Goal: Information Seeking & Learning: Learn about a topic

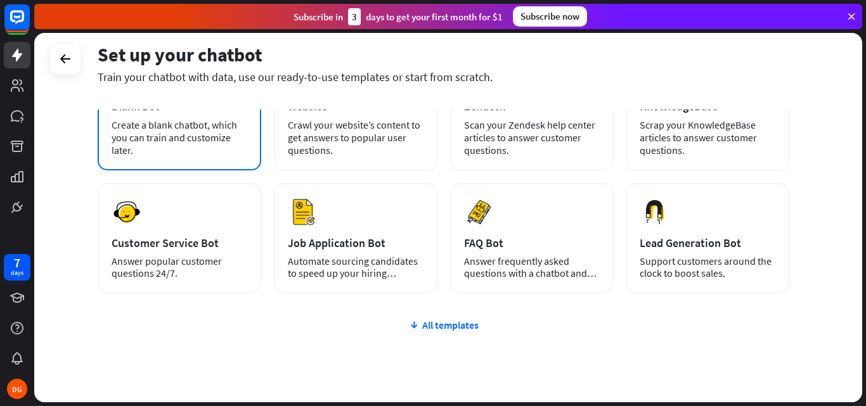
scroll to position [127, 0]
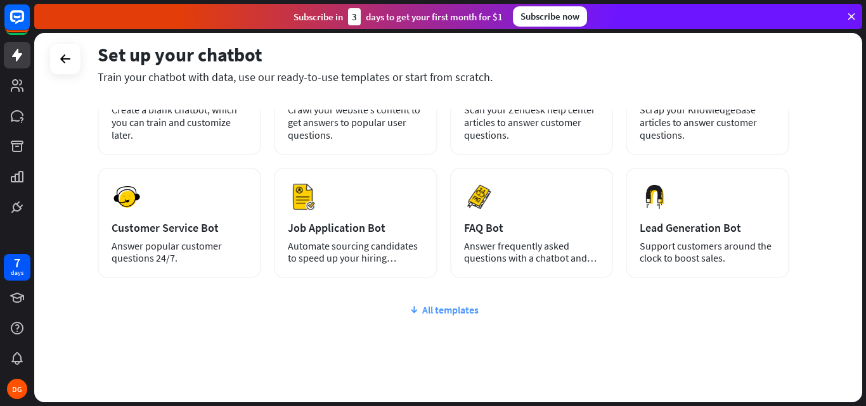
click at [416, 307] on icon at bounding box center [414, 310] width 10 height 13
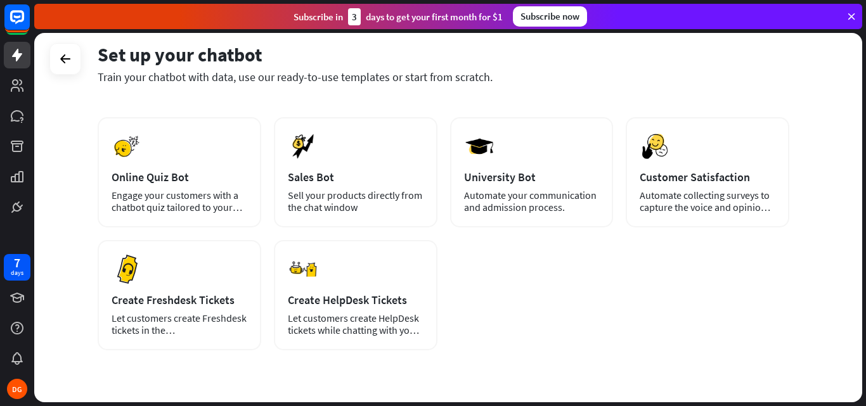
scroll to position [168, 0]
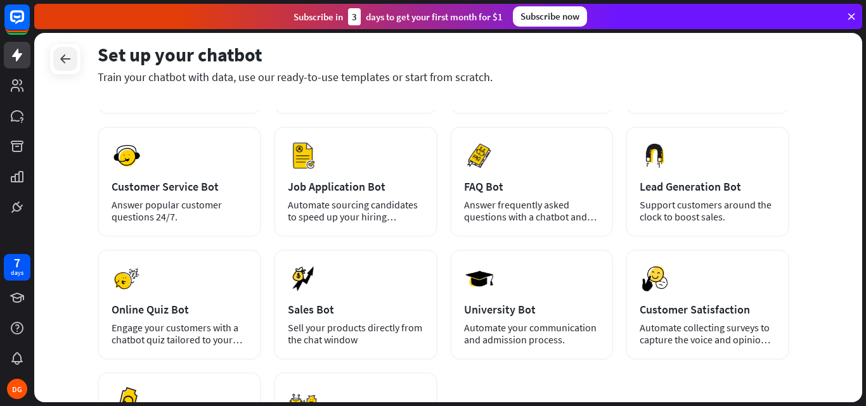
click at [64, 56] on icon at bounding box center [65, 58] width 15 height 15
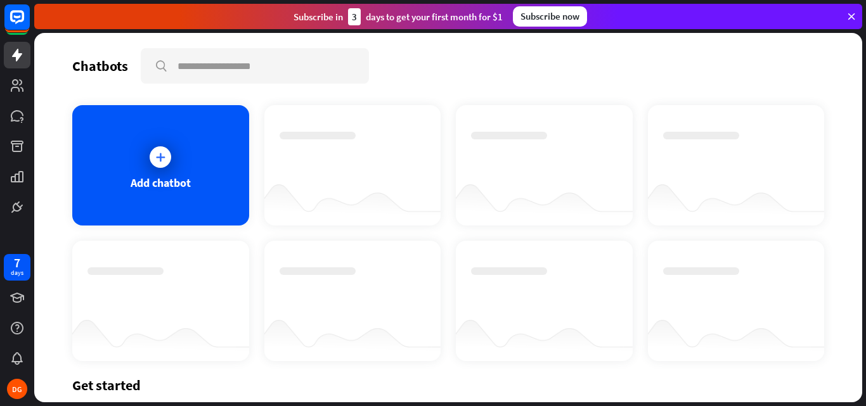
click at [851, 16] on icon at bounding box center [850, 16] width 11 height 11
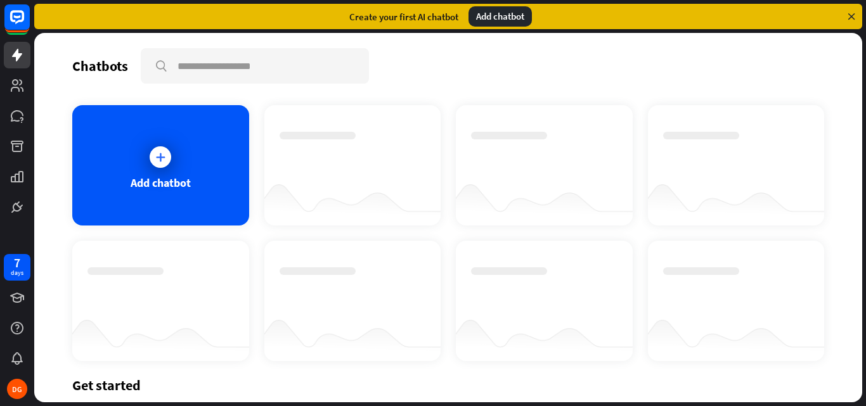
click at [848, 15] on icon at bounding box center [850, 16] width 11 height 11
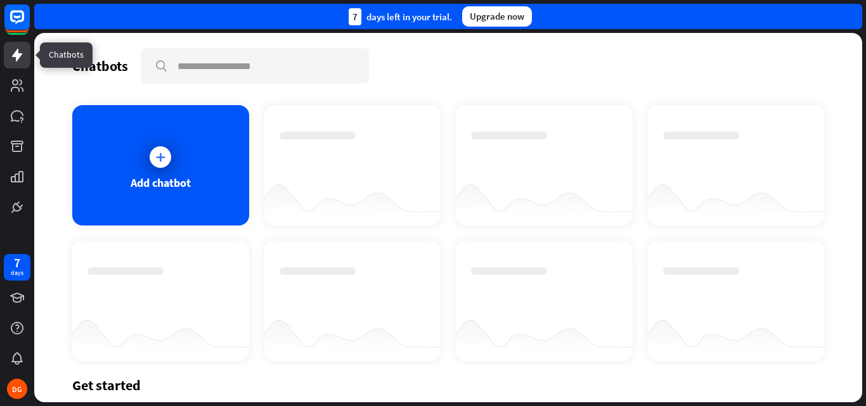
click at [15, 58] on icon at bounding box center [17, 55] width 15 height 15
click at [157, 179] on div "Add chatbot" at bounding box center [161, 183] width 60 height 15
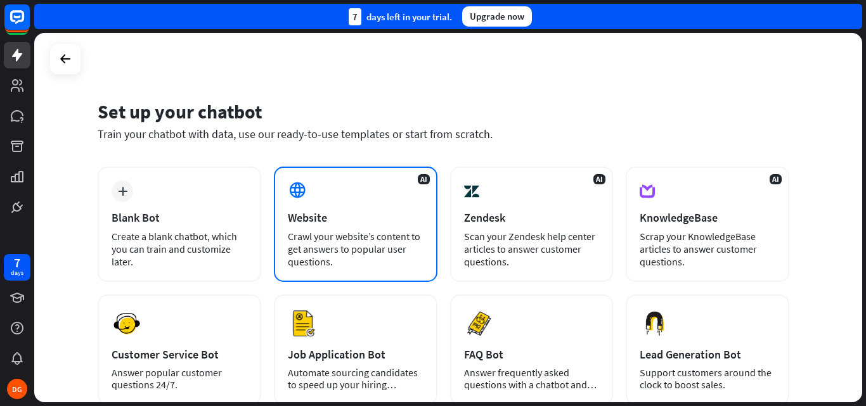
click at [311, 195] on div "AI Website Crawl your website’s content to get answers to popular user question…" at bounding box center [356, 224] width 164 height 115
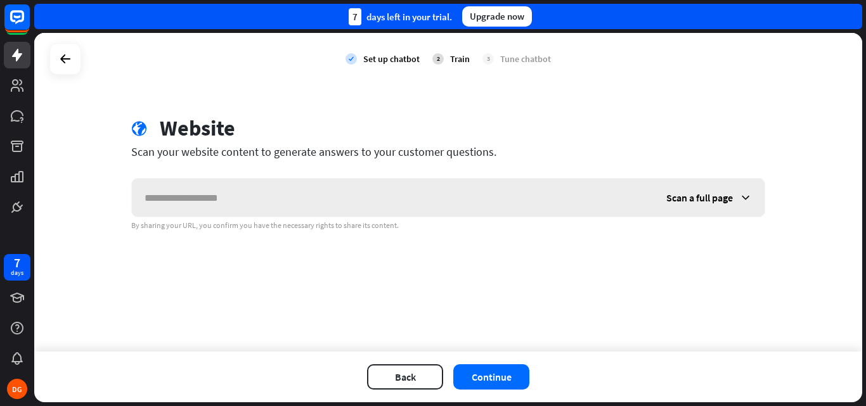
click at [194, 202] on input "text" at bounding box center [393, 198] width 522 height 38
click at [64, 56] on icon at bounding box center [65, 58] width 15 height 15
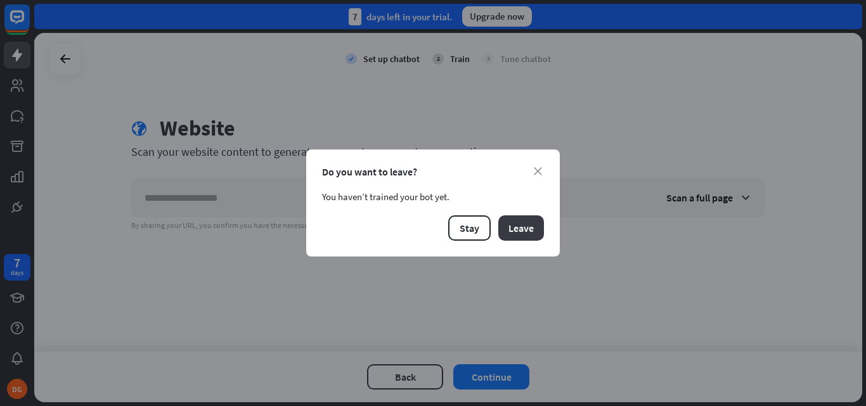
click at [515, 234] on button "Leave" at bounding box center [521, 227] width 46 height 25
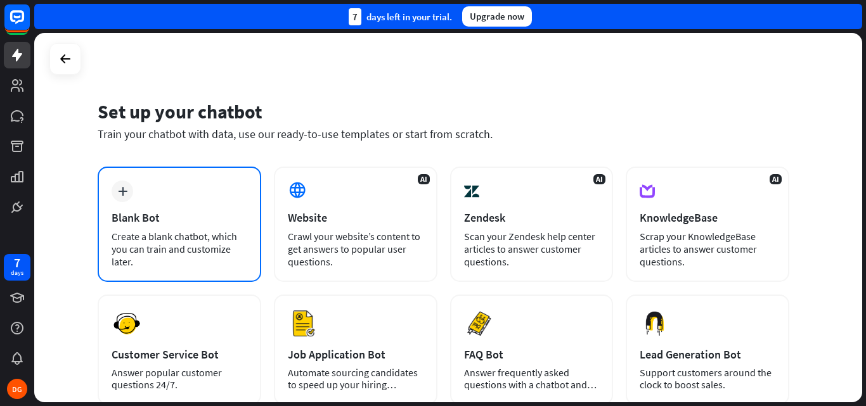
click at [132, 188] on div "plus" at bounding box center [123, 192] width 22 height 22
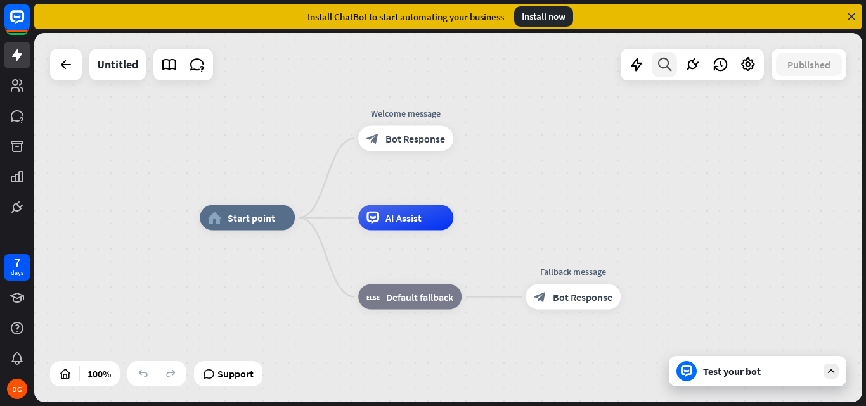
click at [660, 60] on icon at bounding box center [664, 64] width 17 height 16
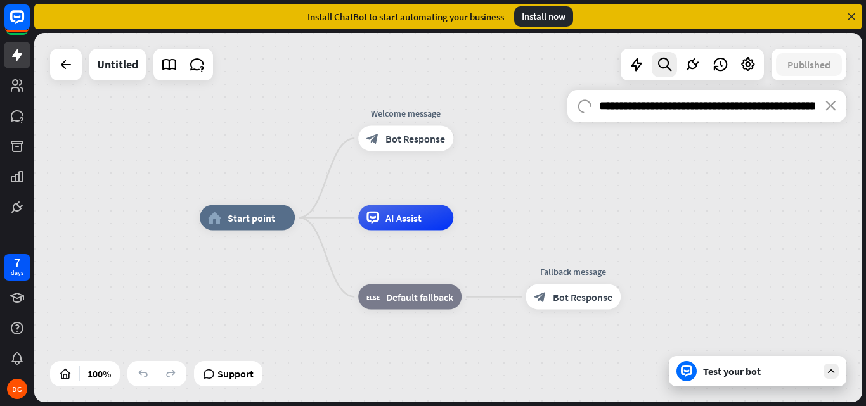
scroll to position [0, 629]
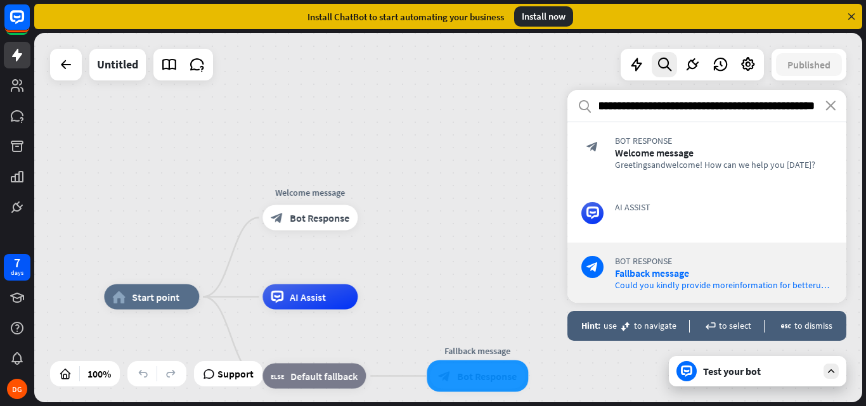
type input "**********"
click at [852, 10] on div "Install ChatBot to start automating your business Install now" at bounding box center [448, 16] width 828 height 25
click at [851, 19] on icon at bounding box center [850, 16] width 11 height 11
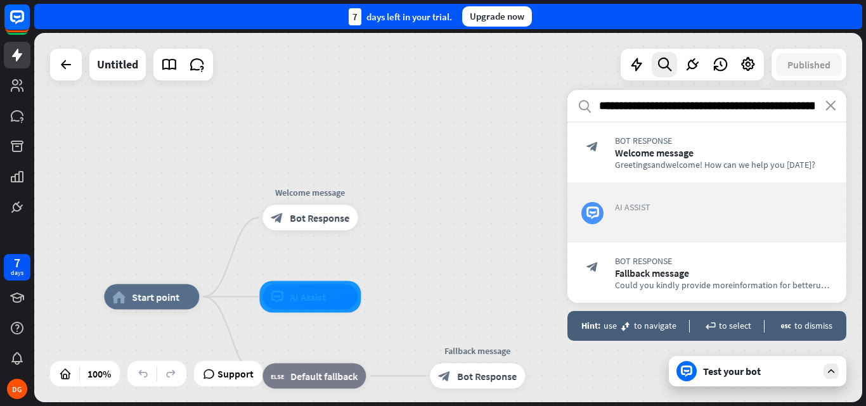
click at [658, 209] on span "AI Assist" at bounding box center [723, 207] width 217 height 11
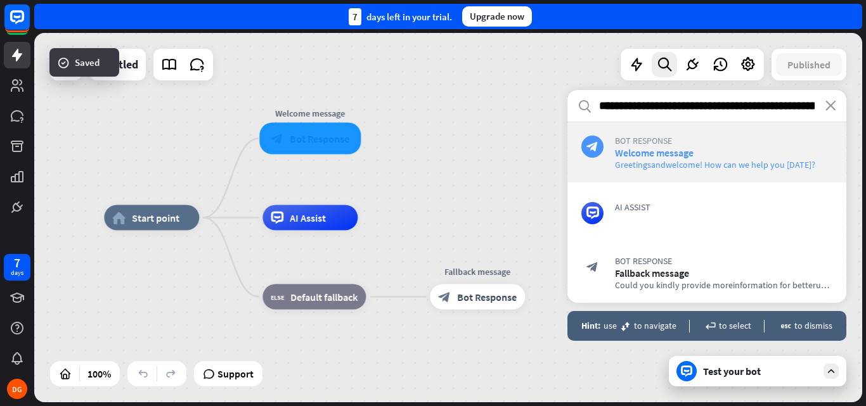
click at [780, 154] on span "Welcome message" at bounding box center [723, 152] width 217 height 13
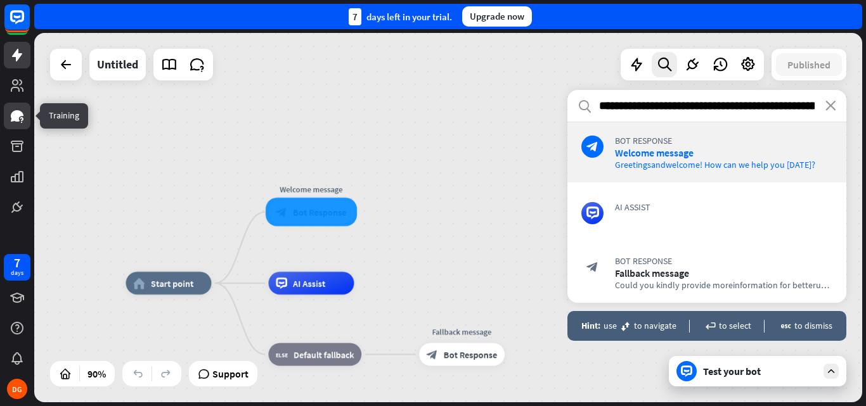
click at [17, 113] on icon at bounding box center [17, 115] width 13 height 11
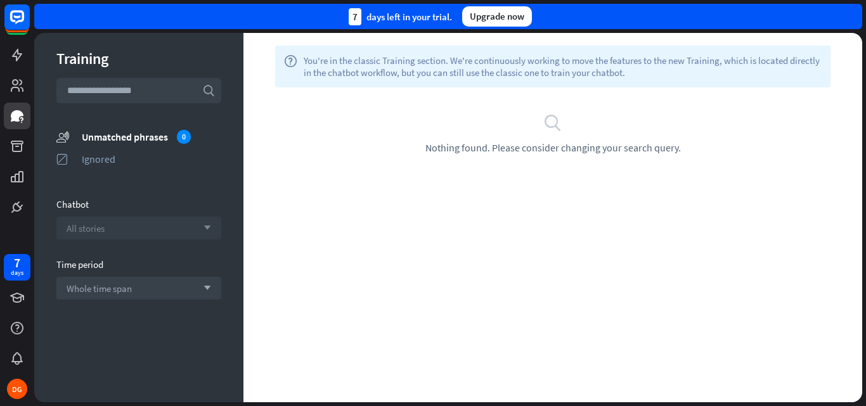
click at [96, 222] on div "All stories arrow_down" at bounding box center [138, 228] width 165 height 23
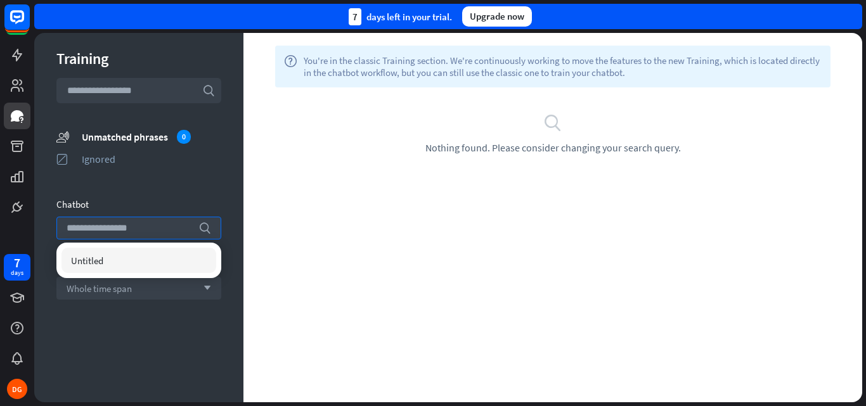
click at [96, 222] on input "search" at bounding box center [129, 228] width 125 height 22
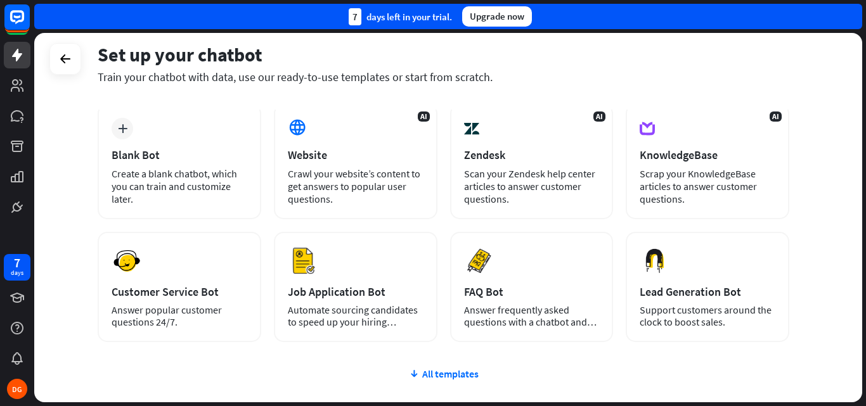
scroll to position [84, 0]
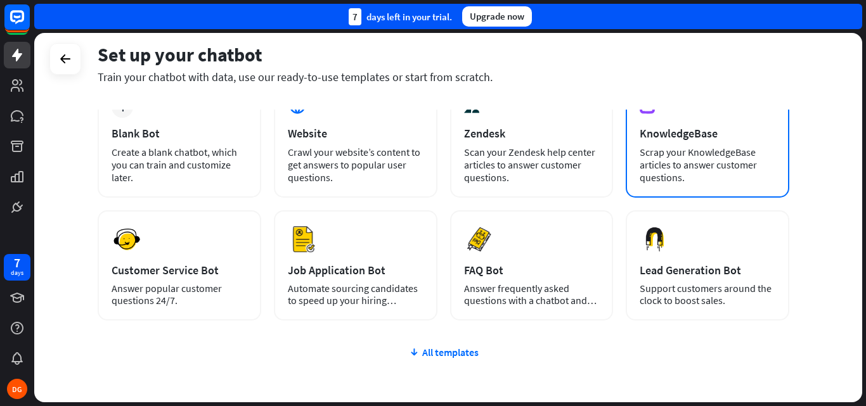
click at [653, 148] on div "Scrap your KnowledgeBase articles to answer customer questions." at bounding box center [707, 165] width 136 height 38
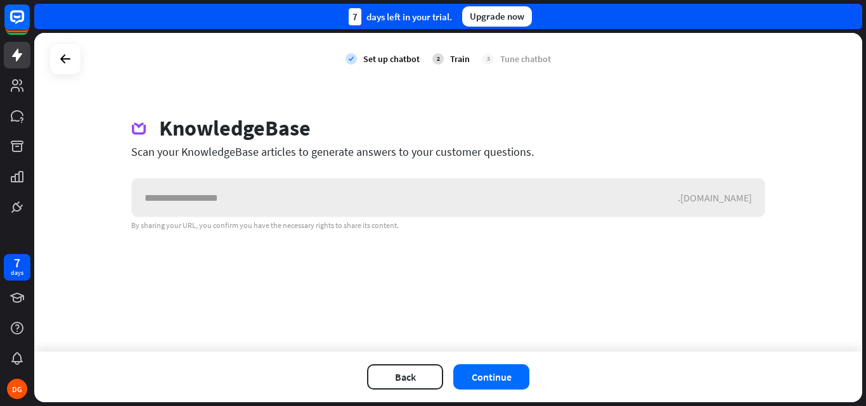
click at [185, 204] on input "text" at bounding box center [405, 198] width 546 height 38
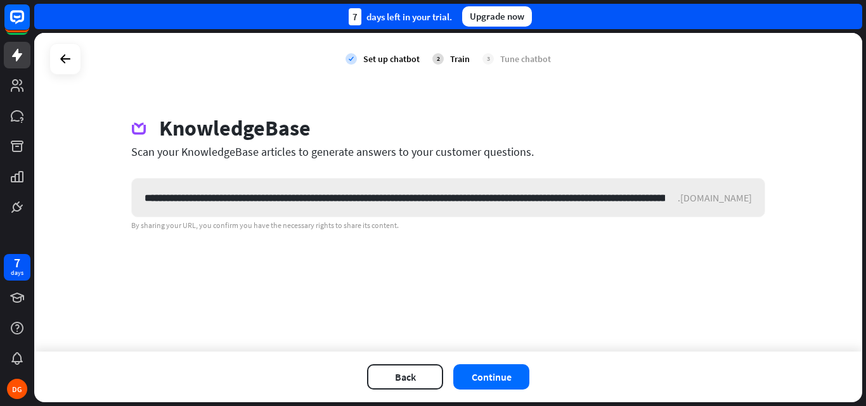
scroll to position [0, 190]
type input "**********"
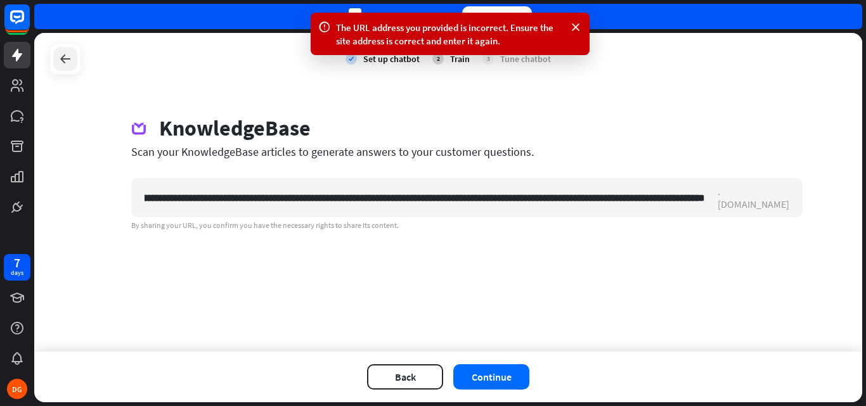
scroll to position [0, 0]
click at [60, 55] on icon at bounding box center [65, 58] width 15 height 15
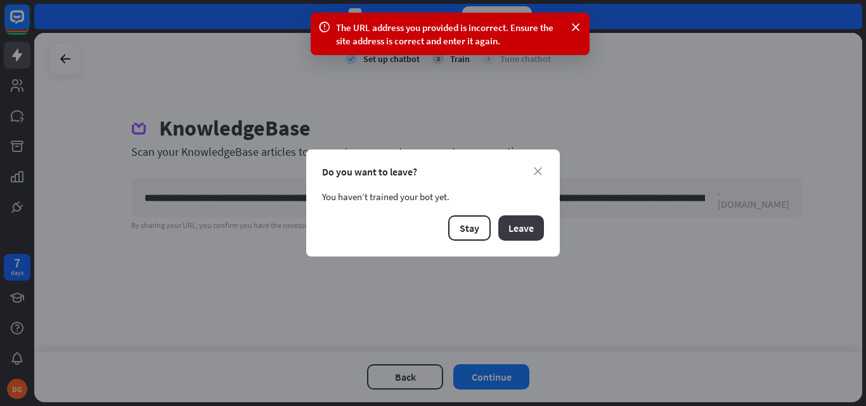
click at [533, 233] on button "Leave" at bounding box center [521, 227] width 46 height 25
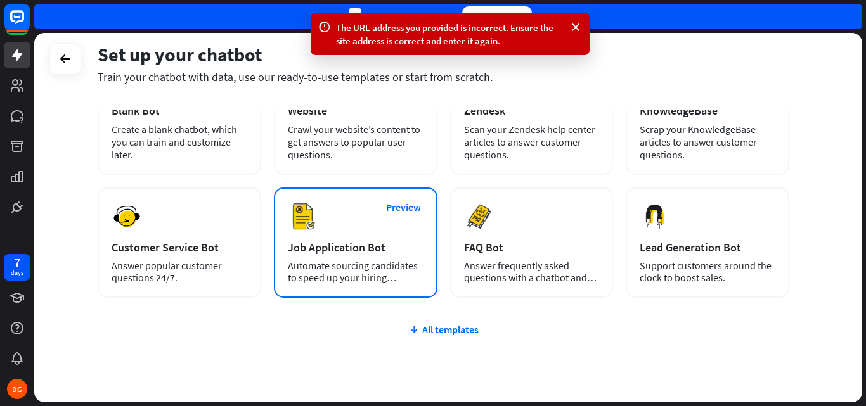
scroll to position [155, 0]
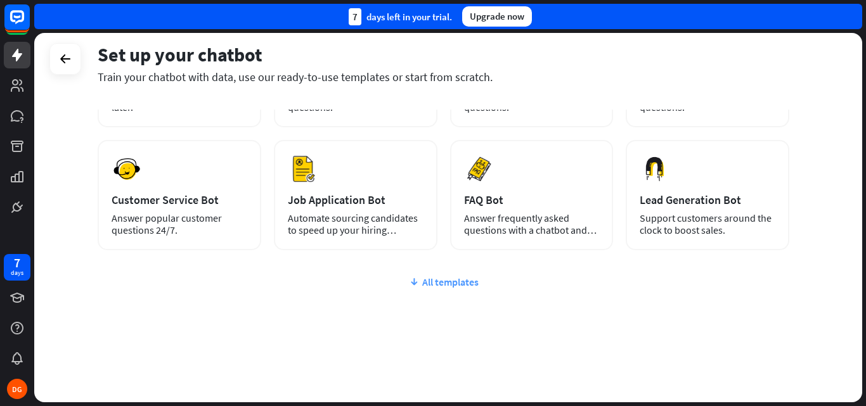
click at [418, 277] on icon at bounding box center [414, 282] width 10 height 13
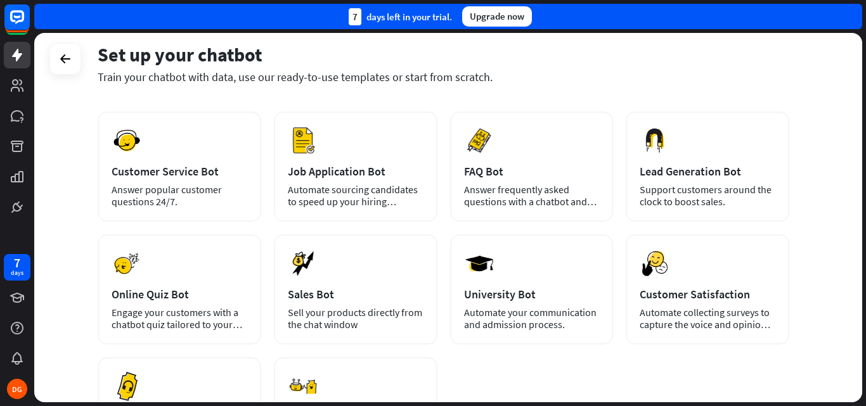
scroll to position [281, 0]
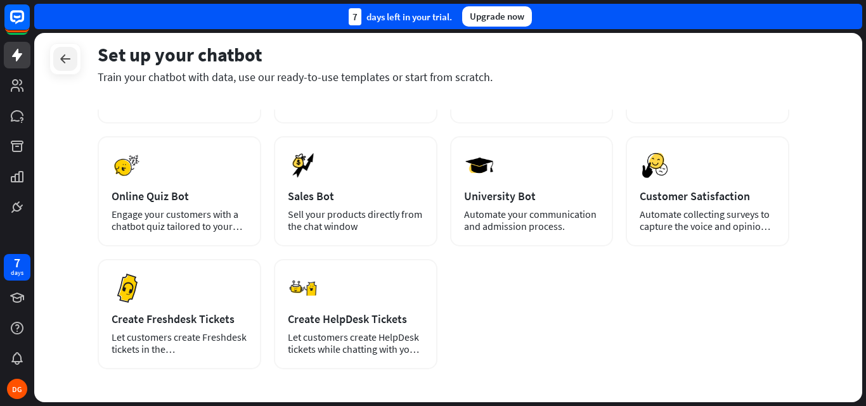
click at [60, 60] on icon at bounding box center [65, 58] width 15 height 15
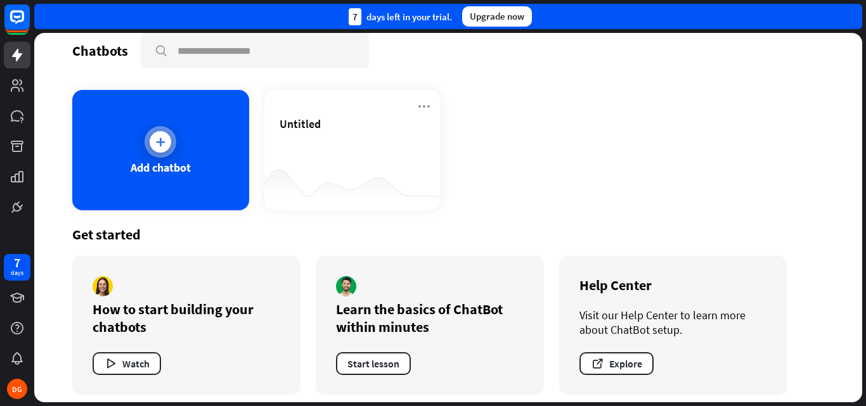
scroll to position [23, 0]
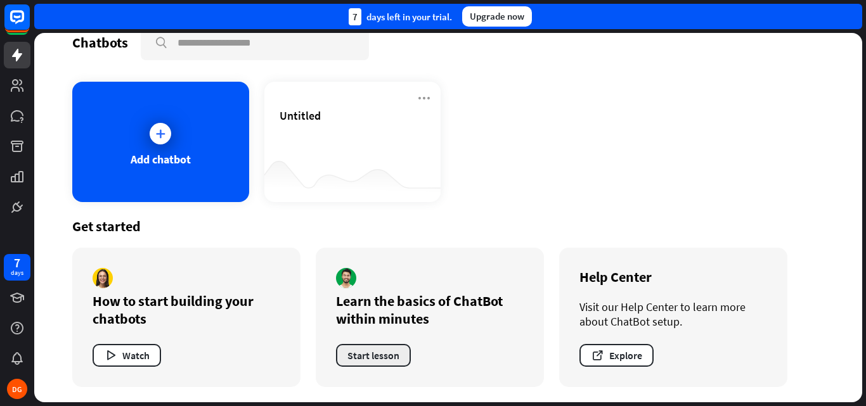
click at [371, 361] on button "Start lesson" at bounding box center [373, 355] width 75 height 23
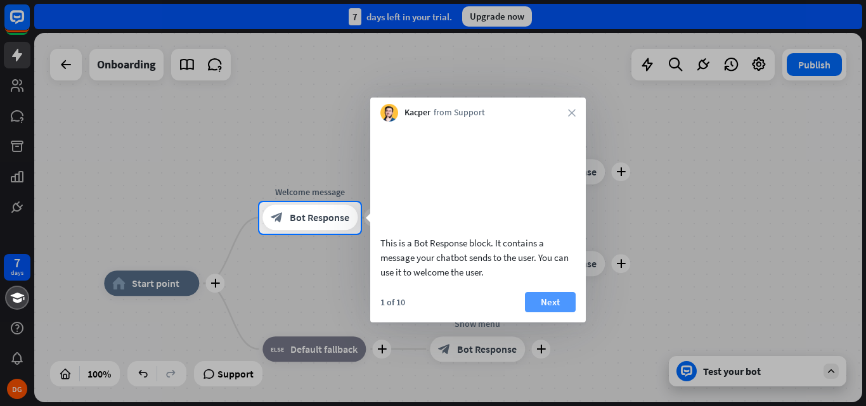
click at [551, 309] on button "Next" at bounding box center [550, 302] width 51 height 20
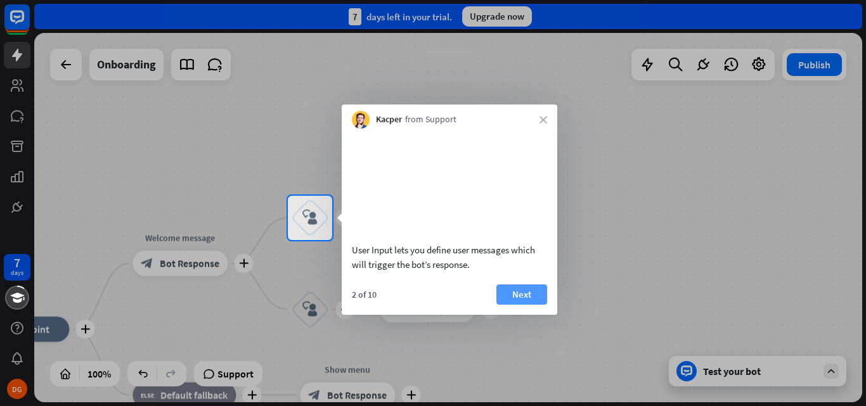
click at [522, 305] on button "Next" at bounding box center [521, 295] width 51 height 20
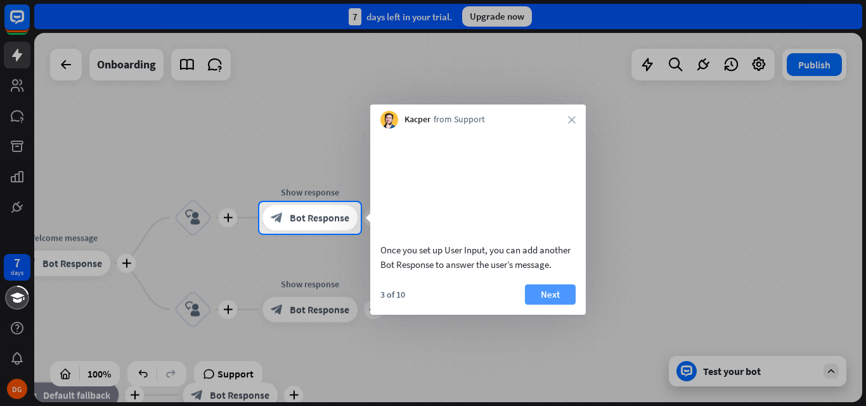
click at [555, 305] on button "Next" at bounding box center [550, 295] width 51 height 20
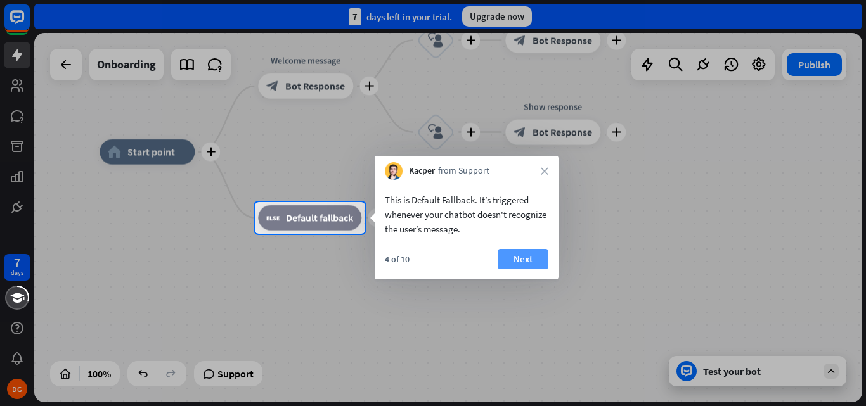
click at [520, 259] on button "Next" at bounding box center [523, 259] width 51 height 20
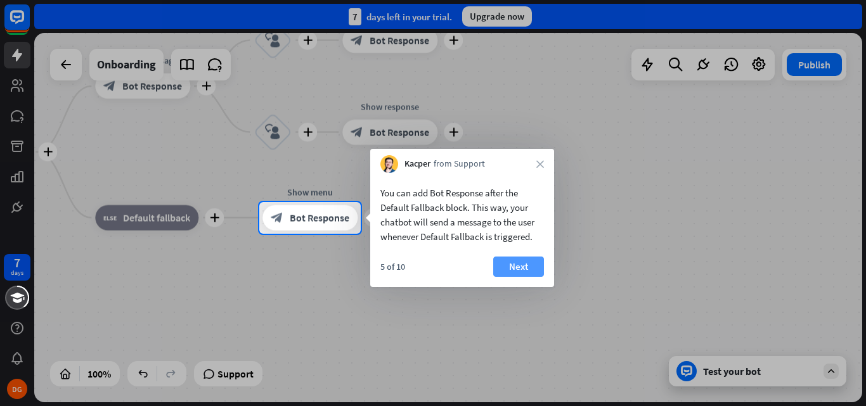
click at [521, 258] on button "Next" at bounding box center [518, 267] width 51 height 20
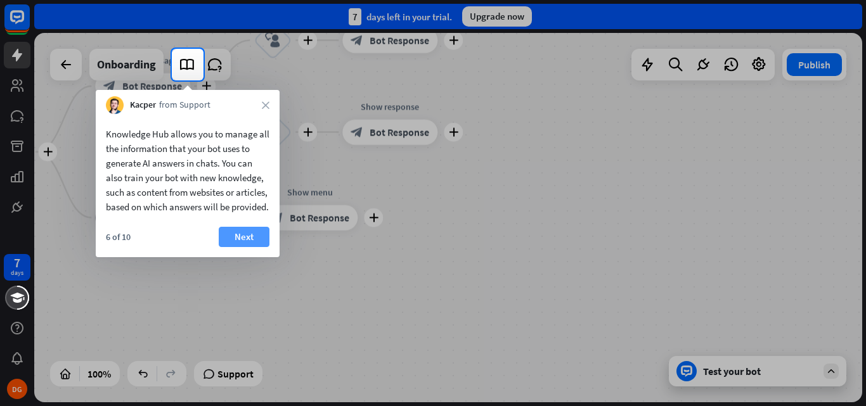
click at [263, 247] on button "Next" at bounding box center [244, 237] width 51 height 20
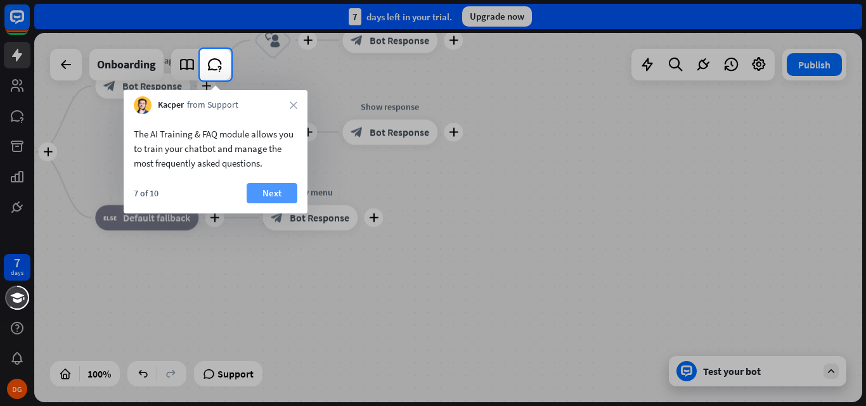
click at [268, 193] on button "Next" at bounding box center [272, 193] width 51 height 20
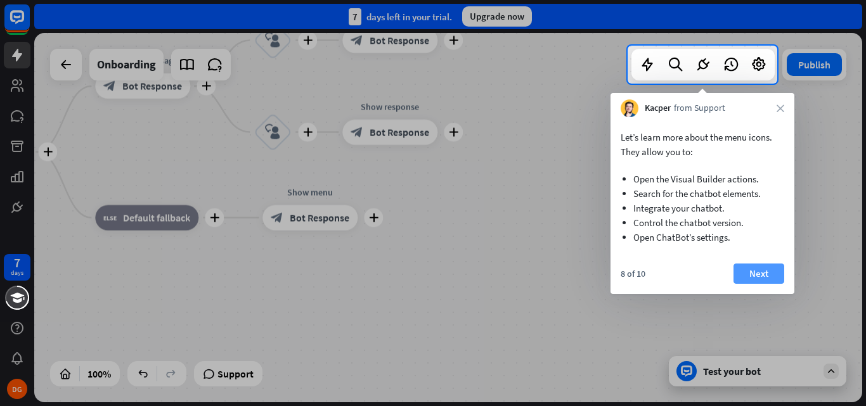
click at [755, 268] on button "Next" at bounding box center [758, 274] width 51 height 20
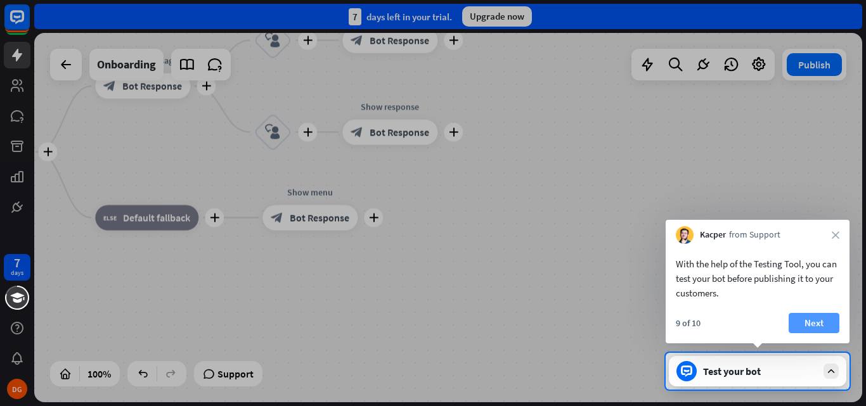
click at [797, 323] on button "Next" at bounding box center [813, 323] width 51 height 20
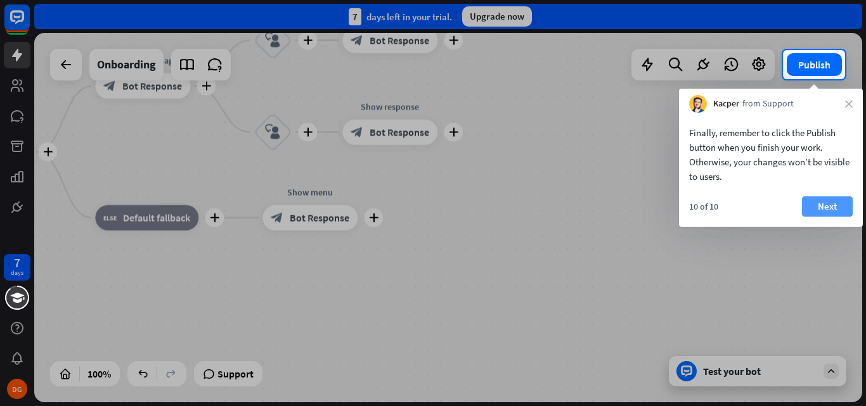
click at [833, 205] on button "Next" at bounding box center [827, 206] width 51 height 20
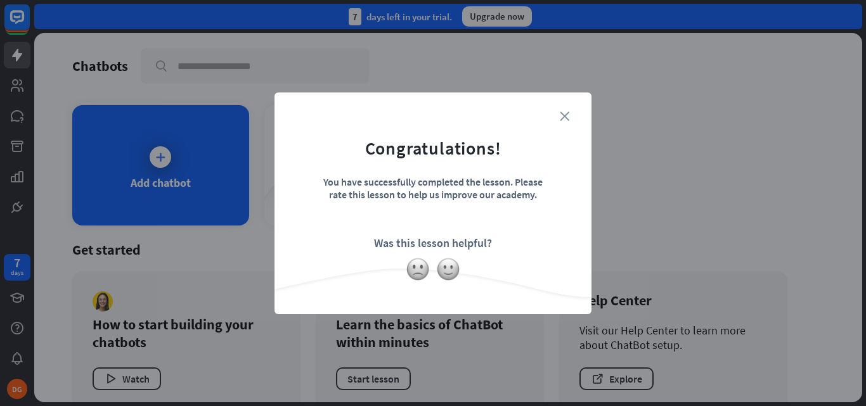
click at [565, 115] on icon "close" at bounding box center [565, 117] width 10 height 10
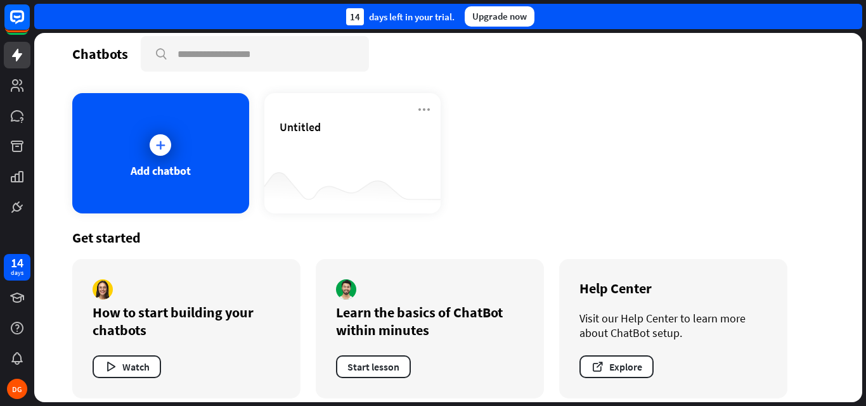
scroll to position [23, 0]
